Goal: Check status: Check status

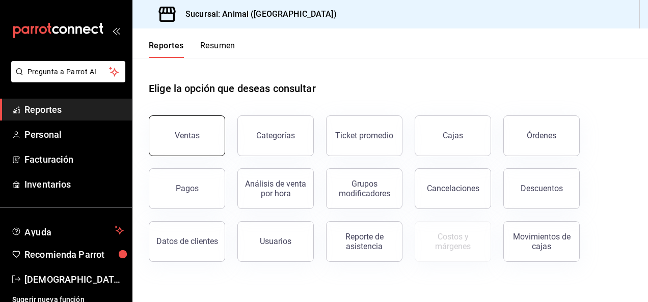
click at [197, 135] on div "Ventas" at bounding box center [187, 136] width 25 height 10
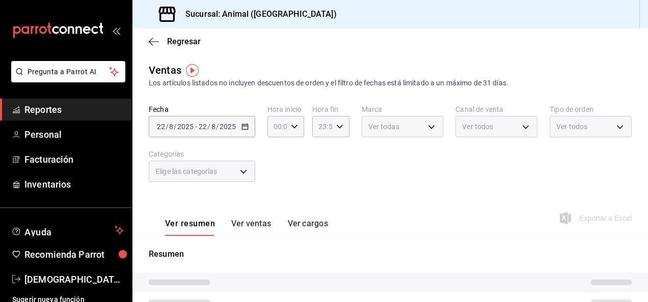
type input "04:00"
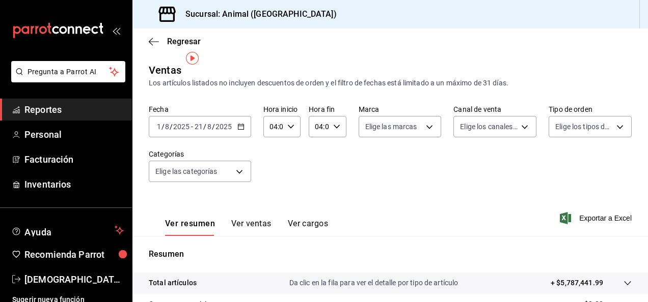
scroll to position [20, 0]
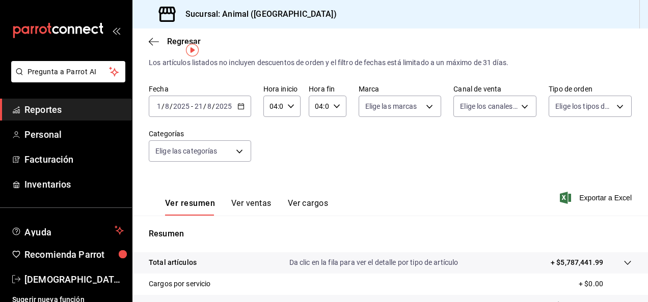
click at [238, 104] on \(Stroke\) "button" at bounding box center [241, 107] width 6 height 6
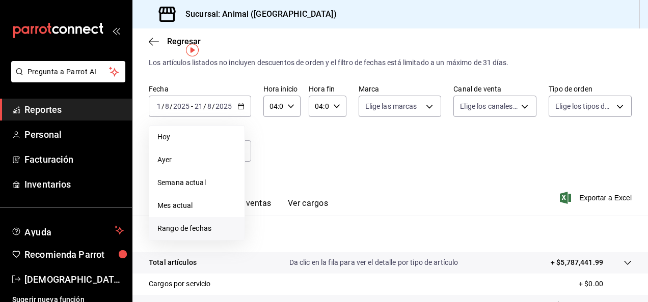
click at [201, 221] on li "Rango de fechas" at bounding box center [196, 228] width 95 height 23
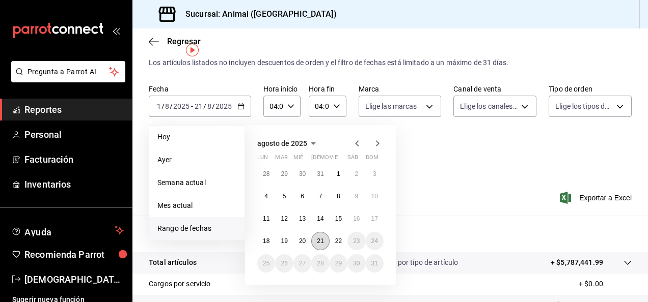
click at [320, 240] on abbr "21" at bounding box center [320, 241] width 7 height 7
click at [333, 244] on button "22" at bounding box center [338, 241] width 18 height 18
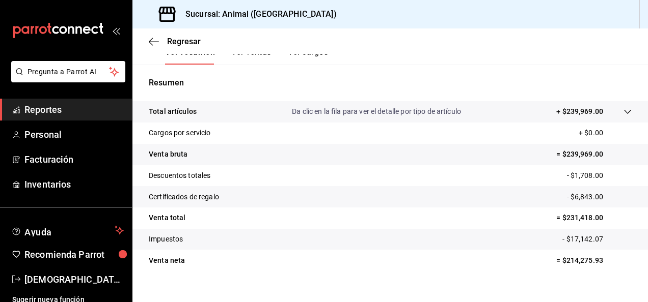
scroll to position [185, 0]
